Goal: Task Accomplishment & Management: Use online tool/utility

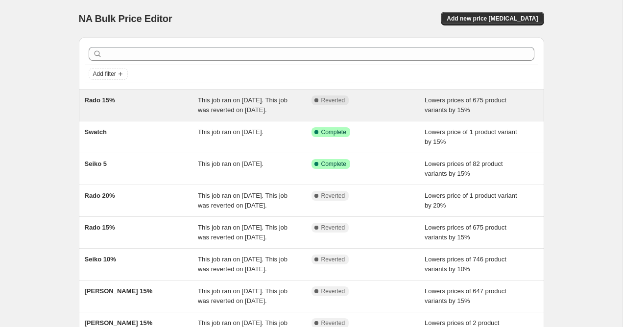
click at [144, 115] on div "Rado 15%" at bounding box center [142, 105] width 114 height 20
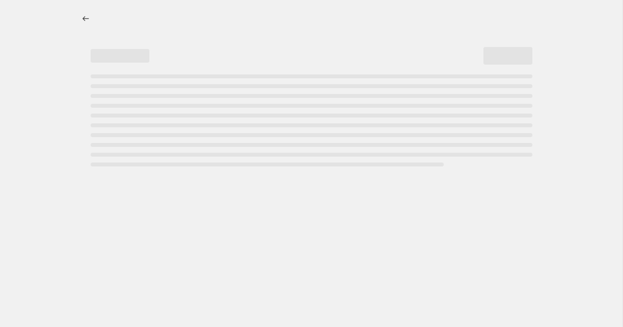
select select "percentage"
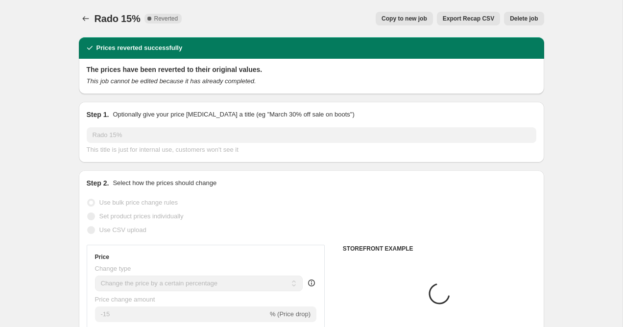
select select "collection"
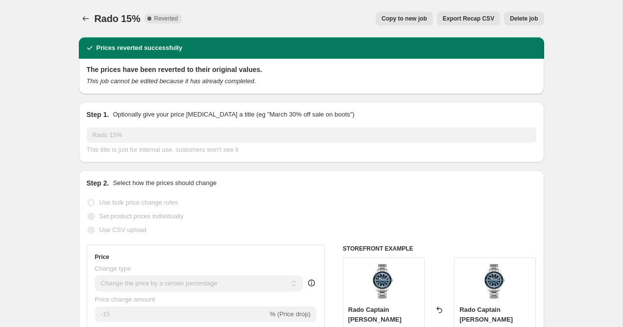
click at [415, 16] on span "Copy to new job" at bounding box center [404, 19] width 46 height 8
select select "percentage"
select select "collection"
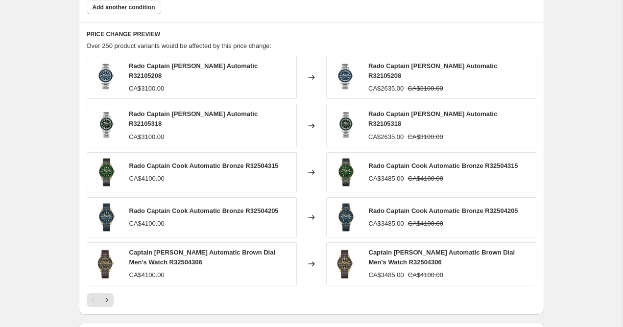
scroll to position [765, 0]
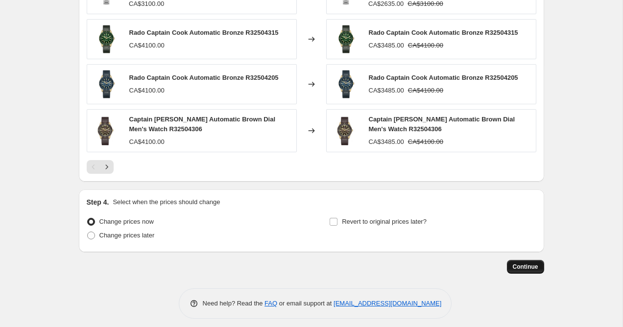
click at [519, 263] on span "Continue" at bounding box center [525, 267] width 25 height 8
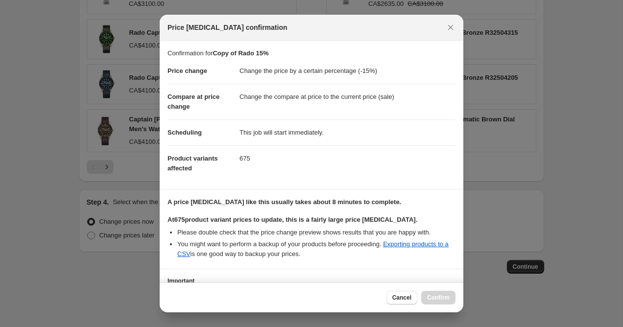
scroll to position [79, 0]
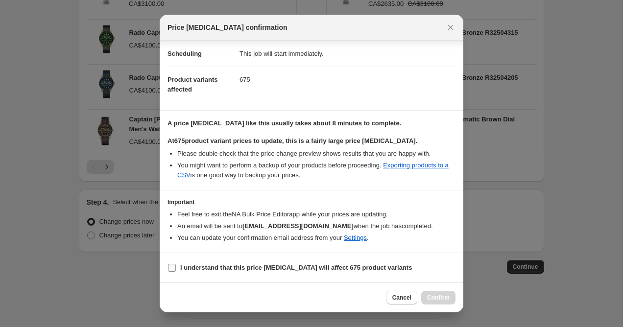
click at [175, 265] on input "I understand that this price [MEDICAL_DATA] will affect 675 product variants" at bounding box center [172, 268] width 8 height 8
checkbox input "true"
click at [445, 296] on span "Confirm" at bounding box center [438, 298] width 23 height 8
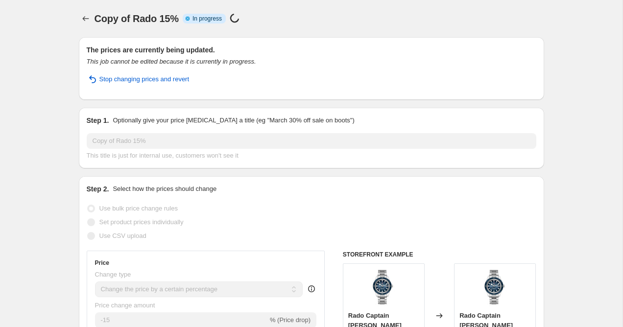
click at [81, 25] on div "Copy of Rado 15%. This page is ready Copy of Rado 15% Info Partially complete I…" at bounding box center [311, 18] width 465 height 37
click at [85, 21] on icon "Price change jobs" at bounding box center [86, 19] width 10 height 10
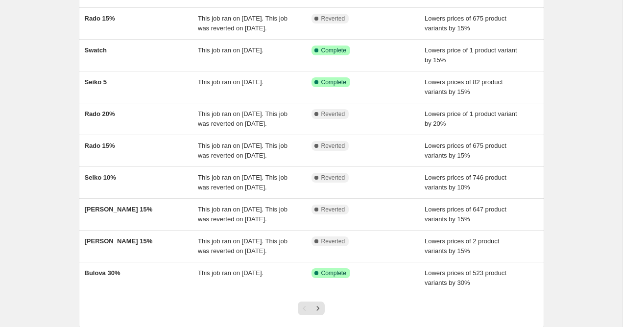
scroll to position [115, 0]
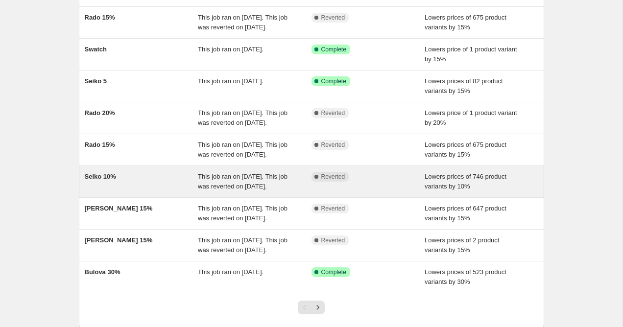
click at [164, 191] on div "Seiko 10%" at bounding box center [142, 182] width 114 height 20
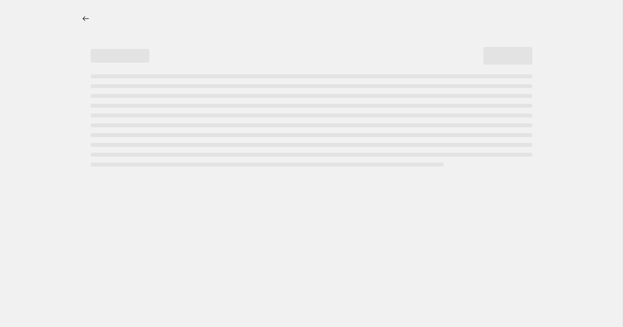
select select "percentage"
select select "collection"
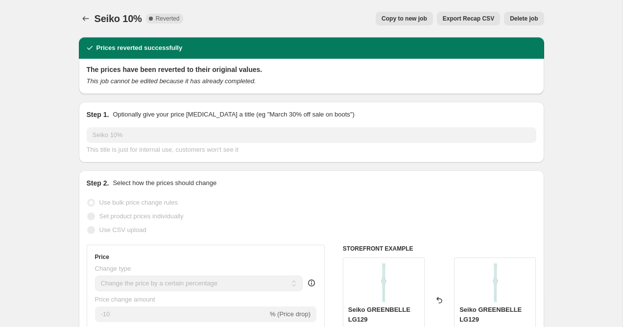
click at [391, 14] on button "Copy to new job" at bounding box center [403, 19] width 57 height 14
select select "percentage"
select select "collection"
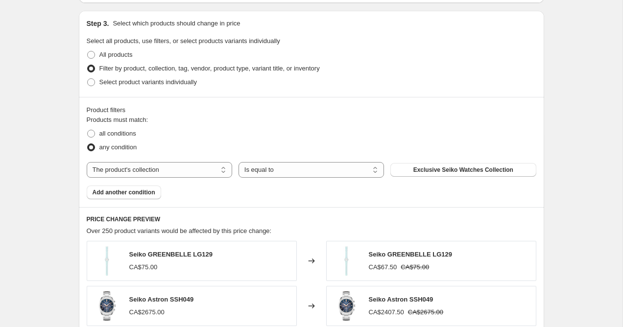
scroll to position [762, 0]
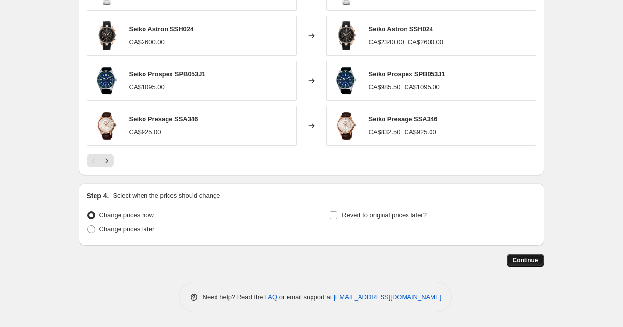
click at [531, 259] on span "Continue" at bounding box center [525, 261] width 25 height 8
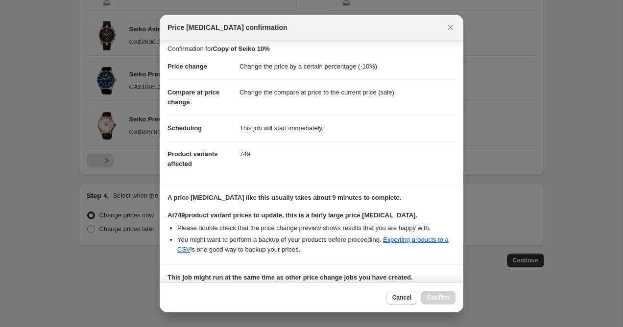
scroll to position [209, 0]
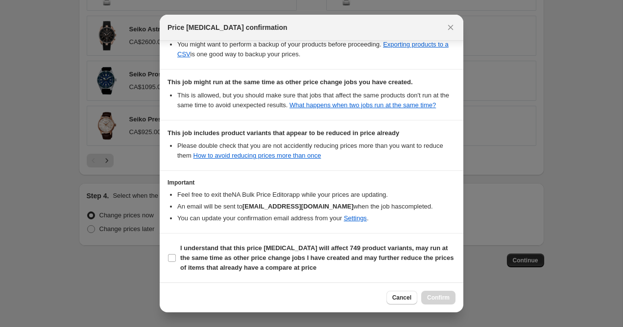
click at [166, 257] on section "I understand that this price [MEDICAL_DATA] will affect 749 product variants, m…" at bounding box center [312, 258] width 304 height 49
click at [174, 262] on span ":r83:" at bounding box center [171, 258] width 9 height 9
click at [174, 262] on input "I understand that this price [MEDICAL_DATA] will affect 749 product variants, m…" at bounding box center [172, 258] width 8 height 8
checkbox input "true"
click at [433, 305] on div "Cancel Confirm" at bounding box center [312, 297] width 304 height 30
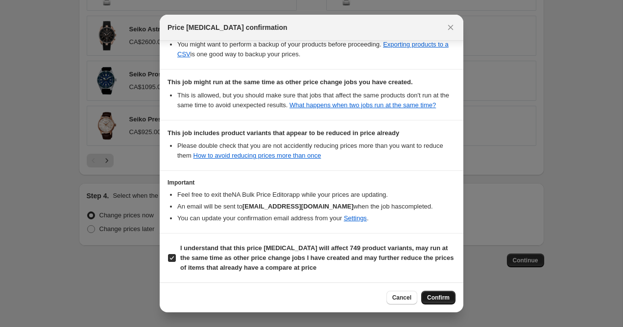
click at [435, 295] on span "Confirm" at bounding box center [438, 298] width 23 height 8
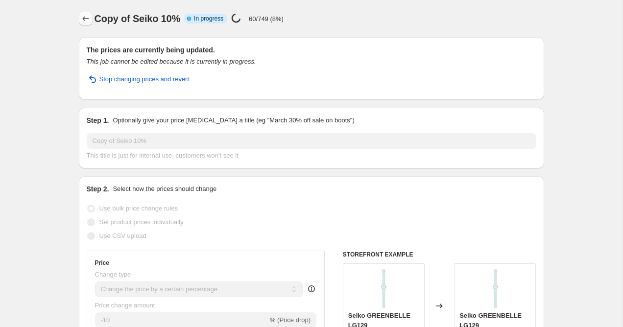
click at [88, 18] on icon "Price change jobs" at bounding box center [86, 19] width 10 height 10
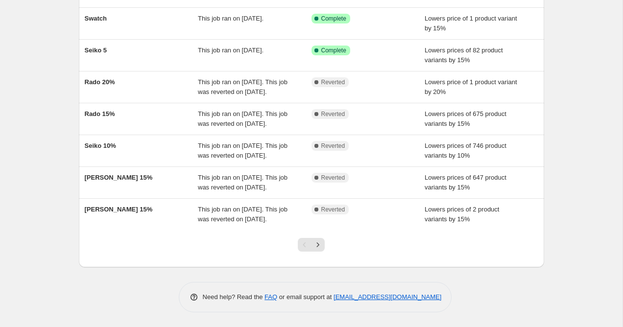
scroll to position [236, 0]
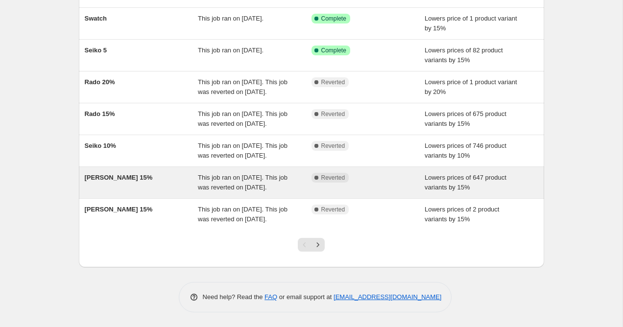
click at [154, 175] on div "[PERSON_NAME] 15%" at bounding box center [142, 183] width 114 height 20
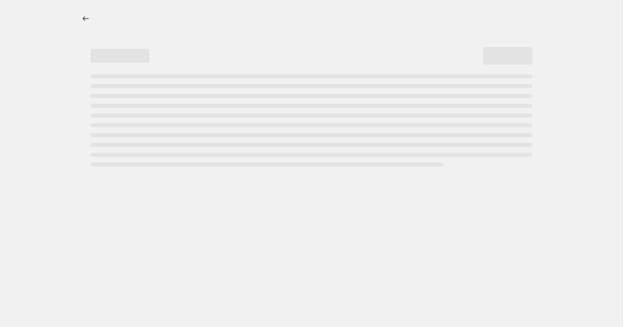
select select "percentage"
select select "collection"
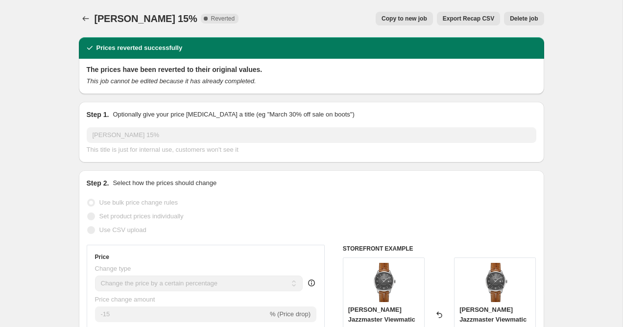
click at [398, 17] on span "Copy to new job" at bounding box center [404, 19] width 46 height 8
select select "percentage"
select select "collection"
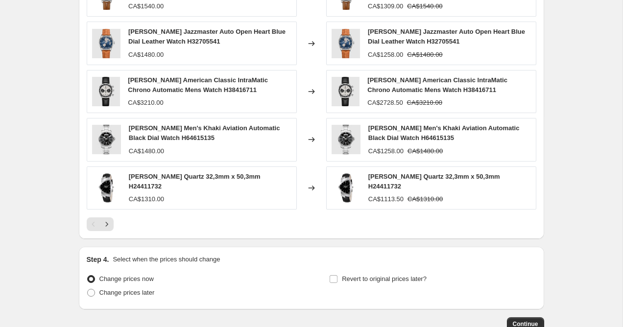
scroll to position [777, 0]
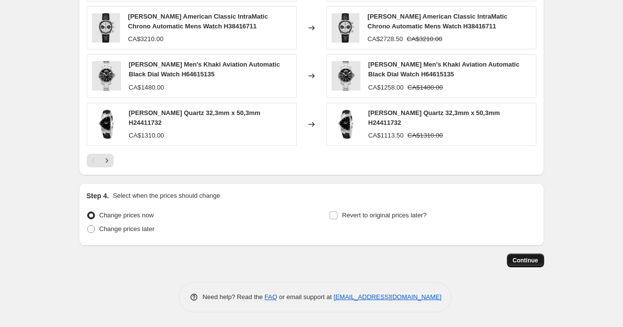
click at [514, 264] on span "Continue" at bounding box center [525, 261] width 25 height 8
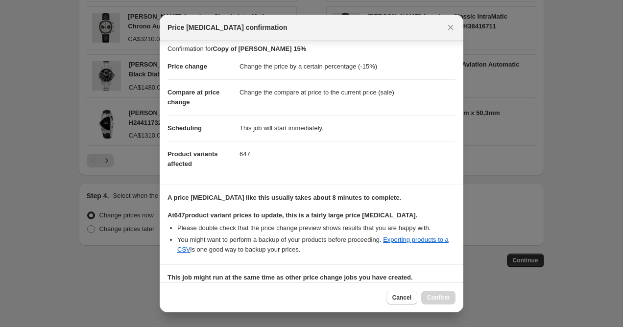
scroll to position [149, 0]
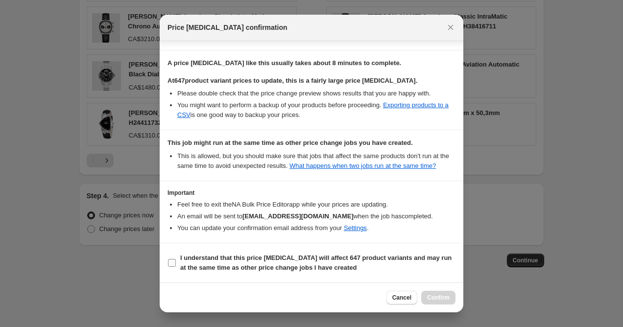
click at [174, 261] on input "I understand that this price [MEDICAL_DATA] will affect 647 product variants an…" at bounding box center [172, 263] width 8 height 8
checkbox input "true"
click at [446, 298] on span "Confirm" at bounding box center [438, 298] width 23 height 8
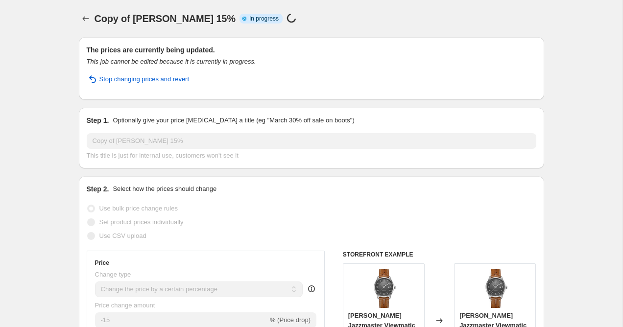
click at [88, 26] on div "Copy of [PERSON_NAME] 15%. This page is ready Copy of [PERSON_NAME] 15% Info Pa…" at bounding box center [311, 18] width 465 height 37
click at [87, 20] on icon "Price change jobs" at bounding box center [86, 19] width 10 height 10
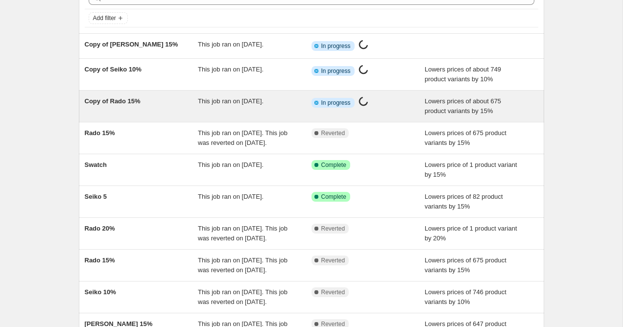
scroll to position [226, 0]
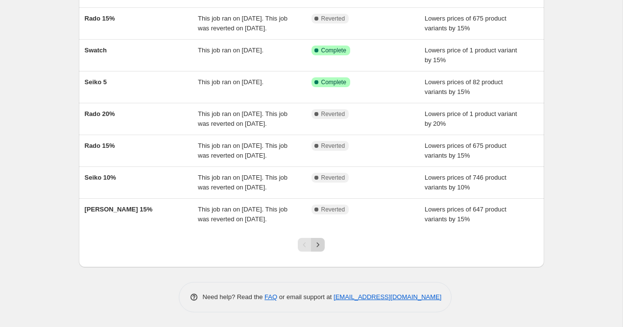
click at [319, 245] on icon "Next" at bounding box center [318, 245] width 10 height 10
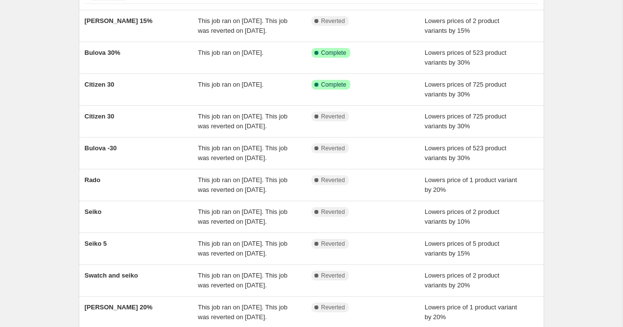
scroll to position [0, 0]
